Goal: Task Accomplishment & Management: Complete application form

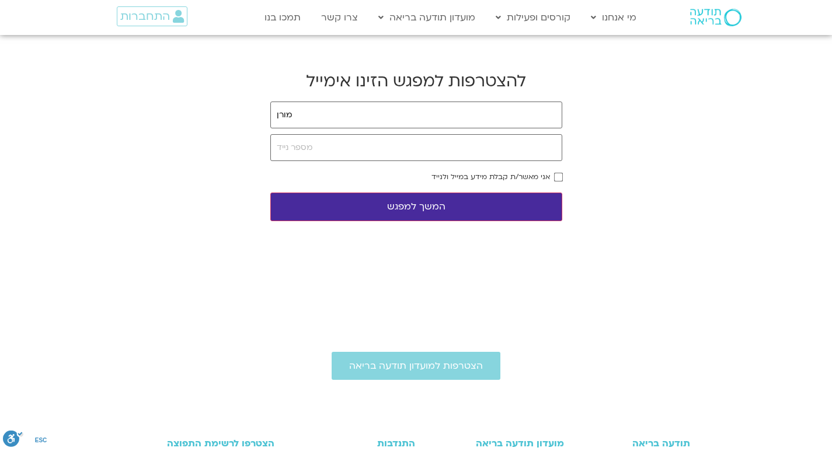
type input "מורןא"
drag, startPoint x: 302, startPoint y: 117, endPoint x: 266, endPoint y: 129, distance: 38.0
click at [266, 129] on body "דלג לתוכן Main Menu מי אנחנו מי אנחנו שאלות נפוצות מנחים ומנחות בתודעה בריאה מה…" at bounding box center [416, 359] width 832 height 719
type input "nurit.elv iafinkel@gmail.c om"
click at [287, 146] on input "tel" at bounding box center [416, 147] width 292 height 27
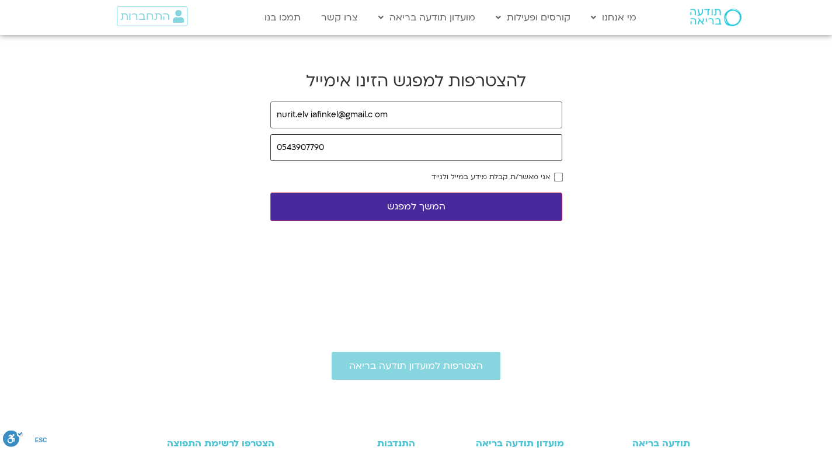
type input "0543907790"
click at [407, 208] on button "המשך למפגש" at bounding box center [416, 207] width 292 height 29
drag, startPoint x: 392, startPoint y: 116, endPoint x: 382, endPoint y: 118, distance: 9.6
click at [384, 118] on input "nurit.elv iafinkel@gmail.c om" at bounding box center [416, 115] width 292 height 27
click at [381, 111] on input "nurit.elv iafinkel@gmail.c o" at bounding box center [416, 115] width 292 height 27
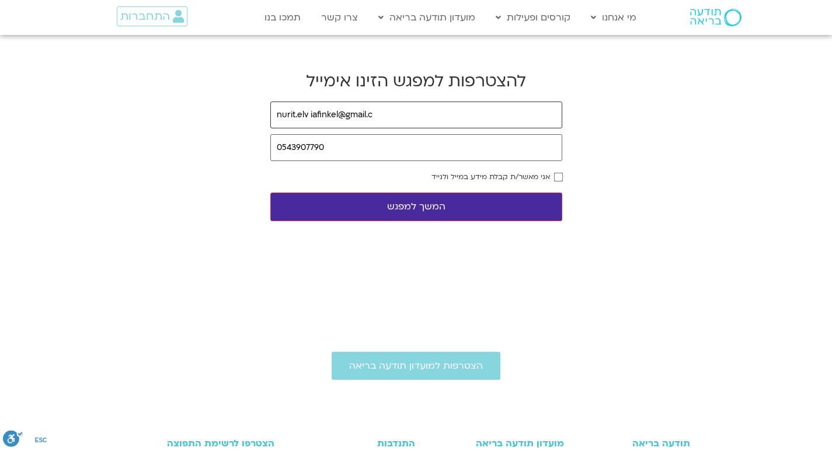
click at [372, 110] on input "nurit.elv iafinkel@gmail.c" at bounding box center [416, 115] width 292 height 27
click at [413, 205] on button "המשך למפגש" at bounding box center [416, 207] width 292 height 29
drag, startPoint x: 297, startPoint y: 111, endPoint x: 308, endPoint y: 111, distance: 11.1
click at [308, 111] on input "nurit.elv [EMAIL_ADDRESS][DOMAIN_NAME]" at bounding box center [416, 115] width 292 height 27
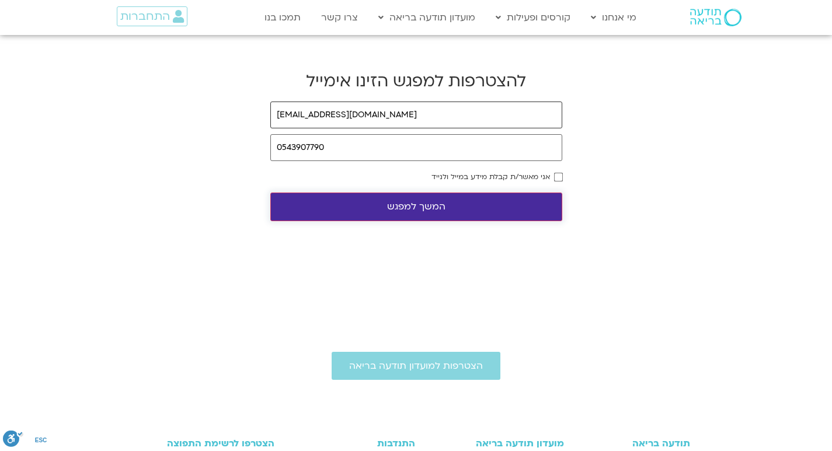
type input "[EMAIL_ADDRESS][DOMAIN_NAME]"
click at [442, 208] on button "המשך למפגש" at bounding box center [416, 207] width 292 height 29
